Goal: Information Seeking & Learning: Check status

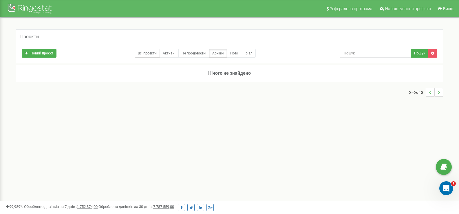
drag, startPoint x: 130, startPoint y: 54, endPoint x: 147, endPoint y: 54, distance: 16.8
click at [131, 54] on div "Всі проєкти Активні Не продовжені Архівні Нові Тріал" at bounding box center [177, 53] width 310 height 9
click at [147, 54] on link "Всі проєкти" at bounding box center [147, 53] width 25 height 9
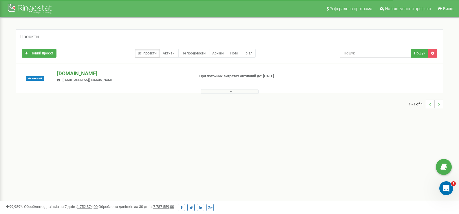
click at [100, 73] on p "[DOMAIN_NAME]" at bounding box center [123, 74] width 133 height 8
click at [104, 73] on p "[DOMAIN_NAME]" at bounding box center [123, 74] width 133 height 8
click at [88, 71] on p "[DOMAIN_NAME]" at bounding box center [123, 74] width 133 height 8
click at [232, 94] on div at bounding box center [229, 97] width 415 height 9
click at [232, 91] on icon at bounding box center [231, 91] width 3 height 4
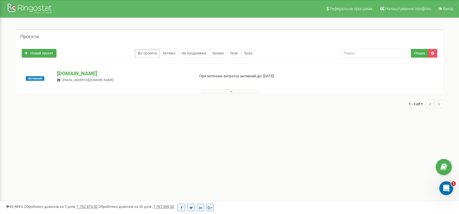
click at [231, 91] on icon at bounding box center [231, 91] width 3 height 4
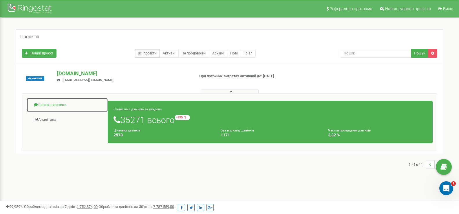
click at [81, 105] on link "Центр звернень" at bounding box center [67, 105] width 82 height 14
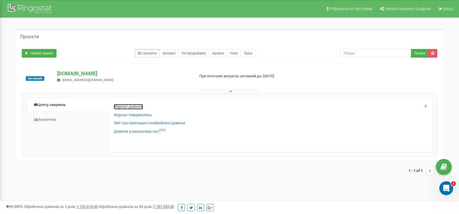
click at [131, 105] on link "Журнал дзвінків" at bounding box center [128, 107] width 29 height 6
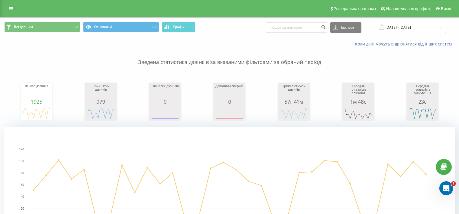
click at [396, 30] on input "21.07.2025 - 21.08.2025" at bounding box center [411, 27] width 70 height 11
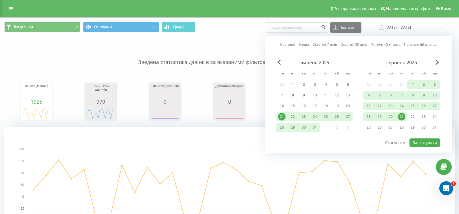
click at [402, 117] on div "21" at bounding box center [402, 117] width 8 height 8
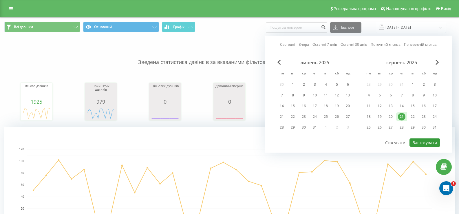
click at [431, 143] on button "Застосувати" at bounding box center [424, 142] width 31 height 8
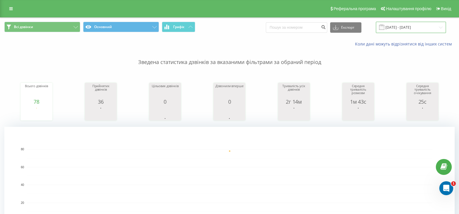
click at [397, 24] on input "[DATE] - [DATE]" at bounding box center [411, 27] width 70 height 11
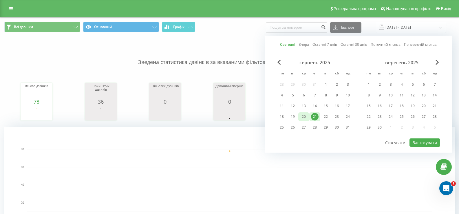
drag, startPoint x: 283, startPoint y: 115, endPoint x: 300, endPoint y: 114, distance: 17.4
click at [283, 115] on div "18" at bounding box center [282, 117] width 8 height 8
click at [314, 115] on div "21" at bounding box center [315, 117] width 8 height 8
click at [420, 139] on button "Застосувати" at bounding box center [424, 142] width 31 height 8
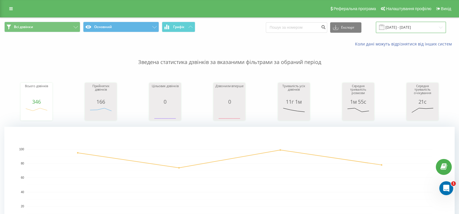
click at [401, 30] on input "18.08.2025 - 21.08.2025" at bounding box center [411, 27] width 70 height 11
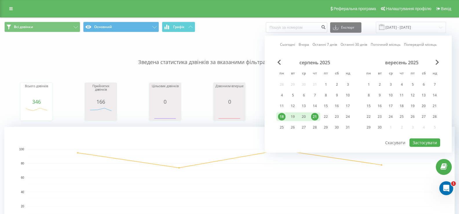
click at [315, 118] on div "21" at bounding box center [315, 117] width 8 height 8
click at [421, 143] on button "Застосувати" at bounding box center [424, 142] width 31 height 8
type input "[DATE] - [DATE]"
